Goal: Communication & Community: Answer question/provide support

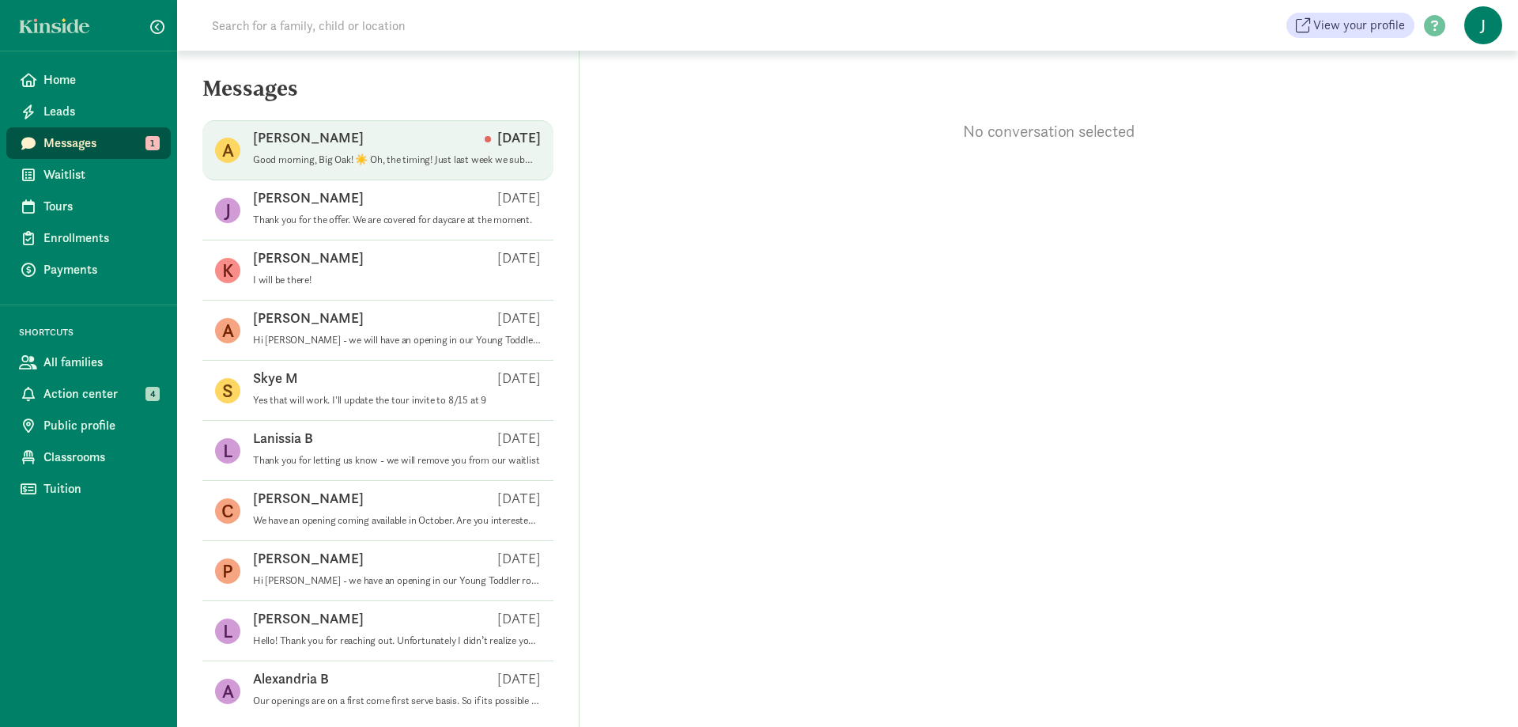
click at [290, 142] on p "[PERSON_NAME]" at bounding box center [308, 137] width 111 height 19
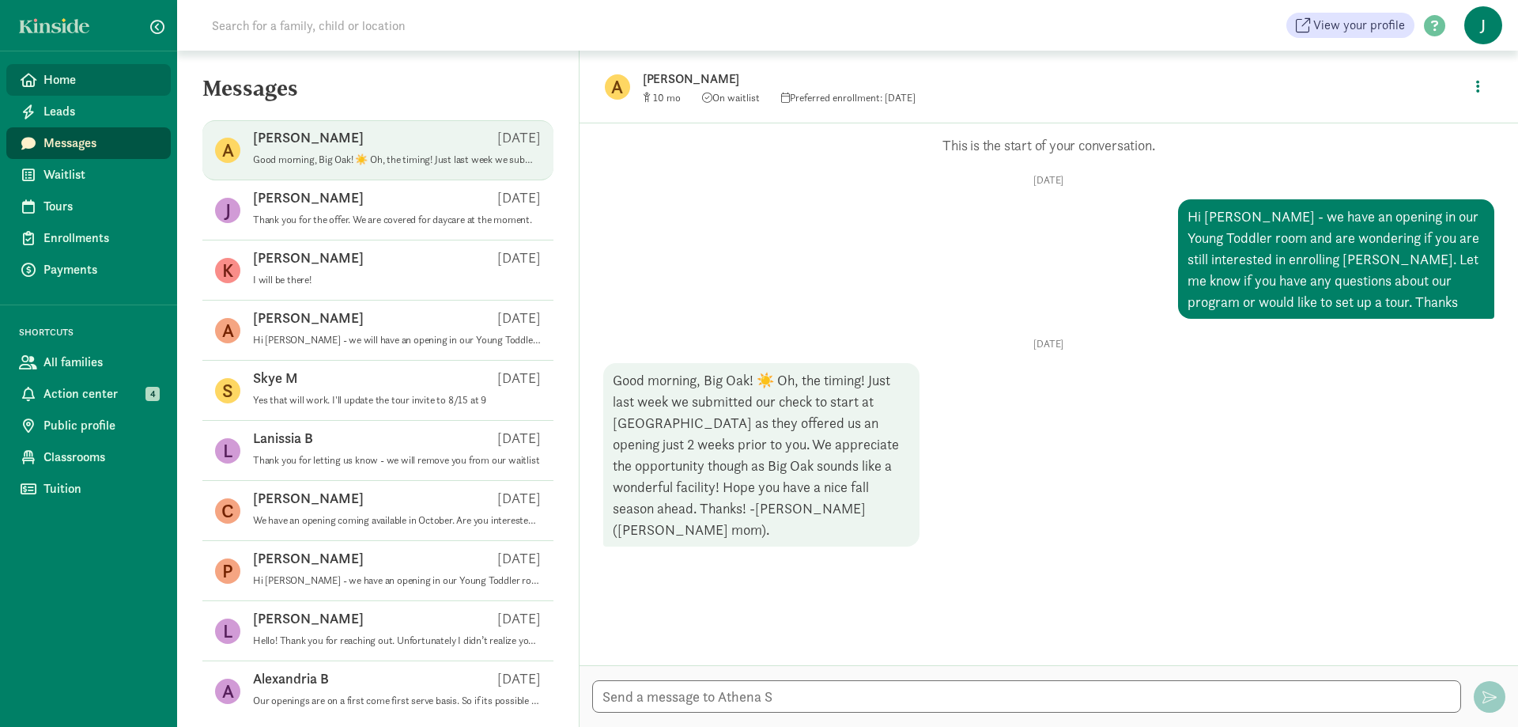
click at [89, 78] on span "Home" at bounding box center [100, 79] width 115 height 19
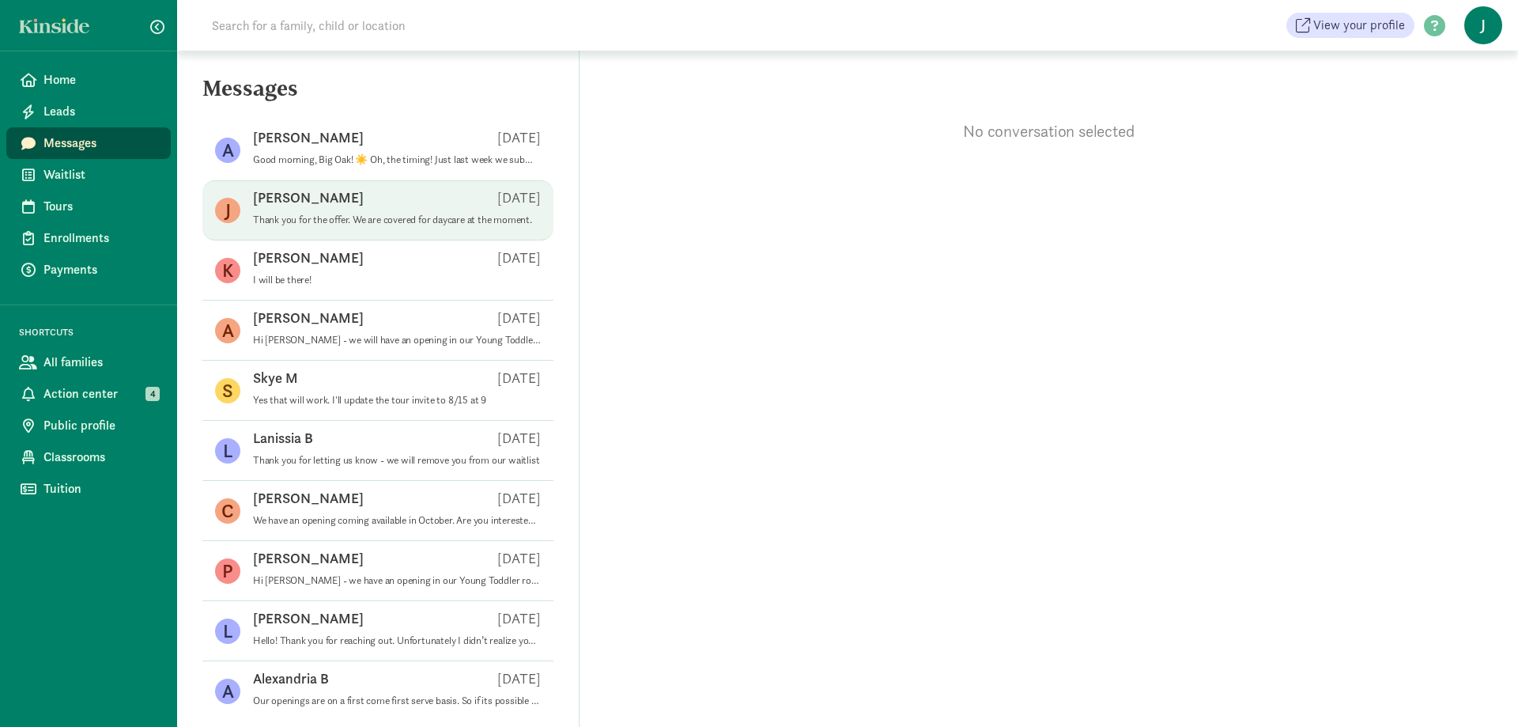
click at [318, 207] on div "[PERSON_NAME] [DATE]" at bounding box center [397, 200] width 288 height 25
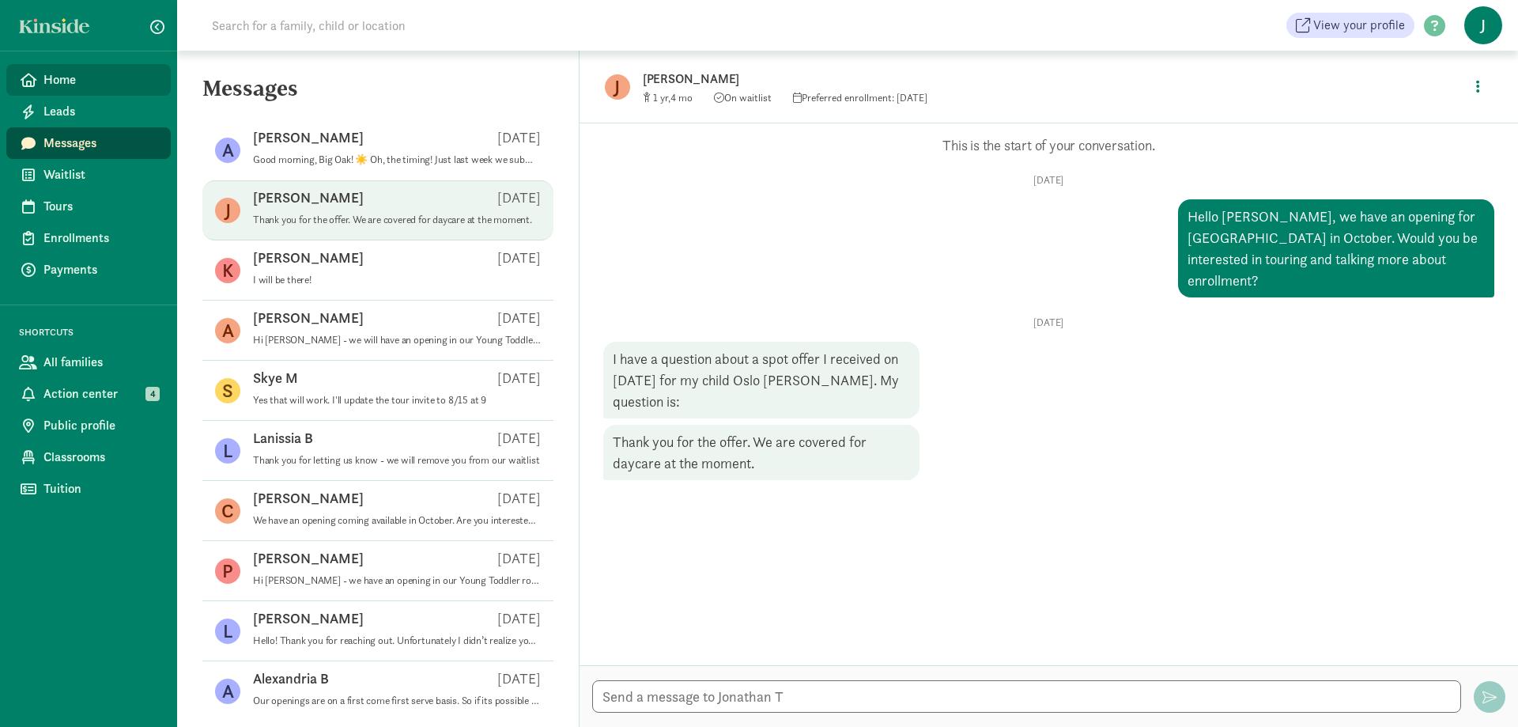
click at [68, 79] on span "Home" at bounding box center [100, 79] width 115 height 19
